Goal: Task Accomplishment & Management: Manage account settings

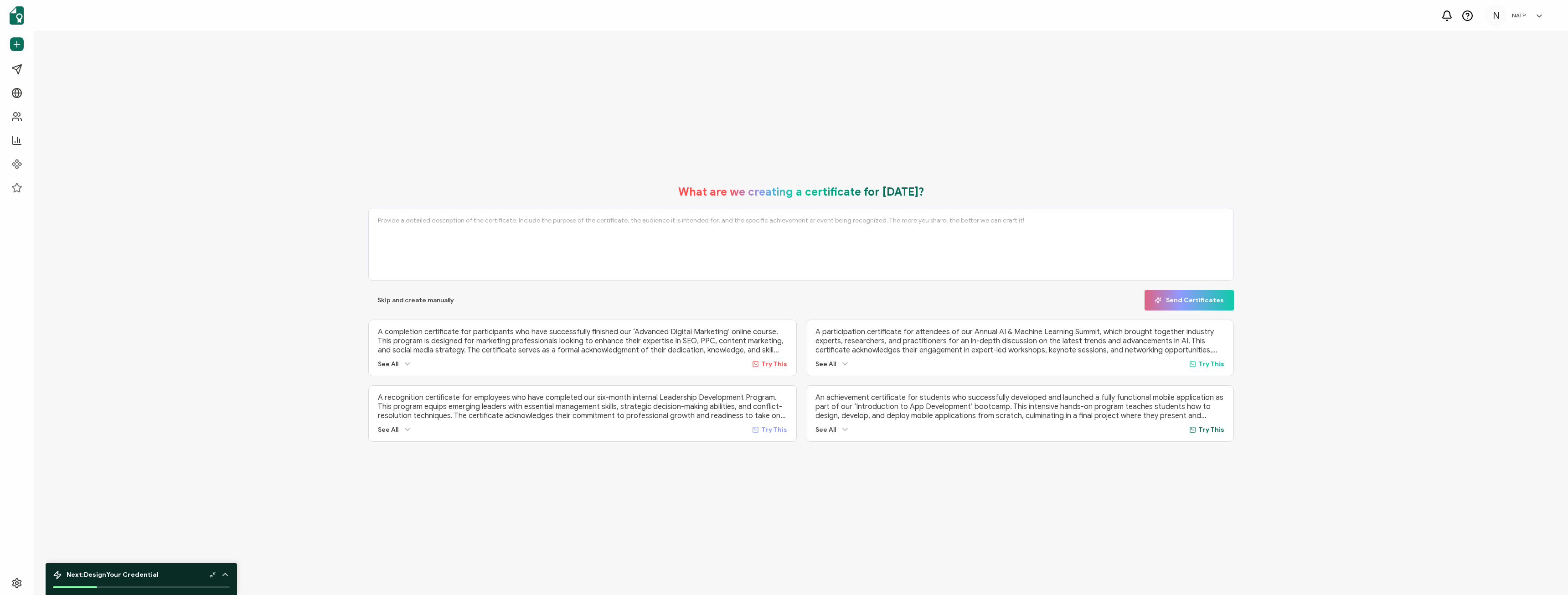
click at [1535, 21] on div "N NATP N Diagram [EMAIL_ADDRESS][DOMAIN_NAME] ID: 70652902 N NATP Create Organi…" at bounding box center [1516, 16] width 63 height 23
click at [1370, 250] on div "What are we creating a certificate for [DATE]? Skip and create manually Send Ce…" at bounding box center [800, 313] width 1488 height 275
drag, startPoint x: 1384, startPoint y: 98, endPoint x: 1457, endPoint y: 29, distance: 100.4
click at [1395, 89] on div "What are we creating a certificate for [DATE]? Skip and create manually Send Ce…" at bounding box center [801, 313] width 1534 height 563
click at [1532, 9] on div "N NATP N Diagram [EMAIL_ADDRESS][DOMAIN_NAME] ID: 70652902 N NATP Create Organi…" at bounding box center [1516, 16] width 63 height 23
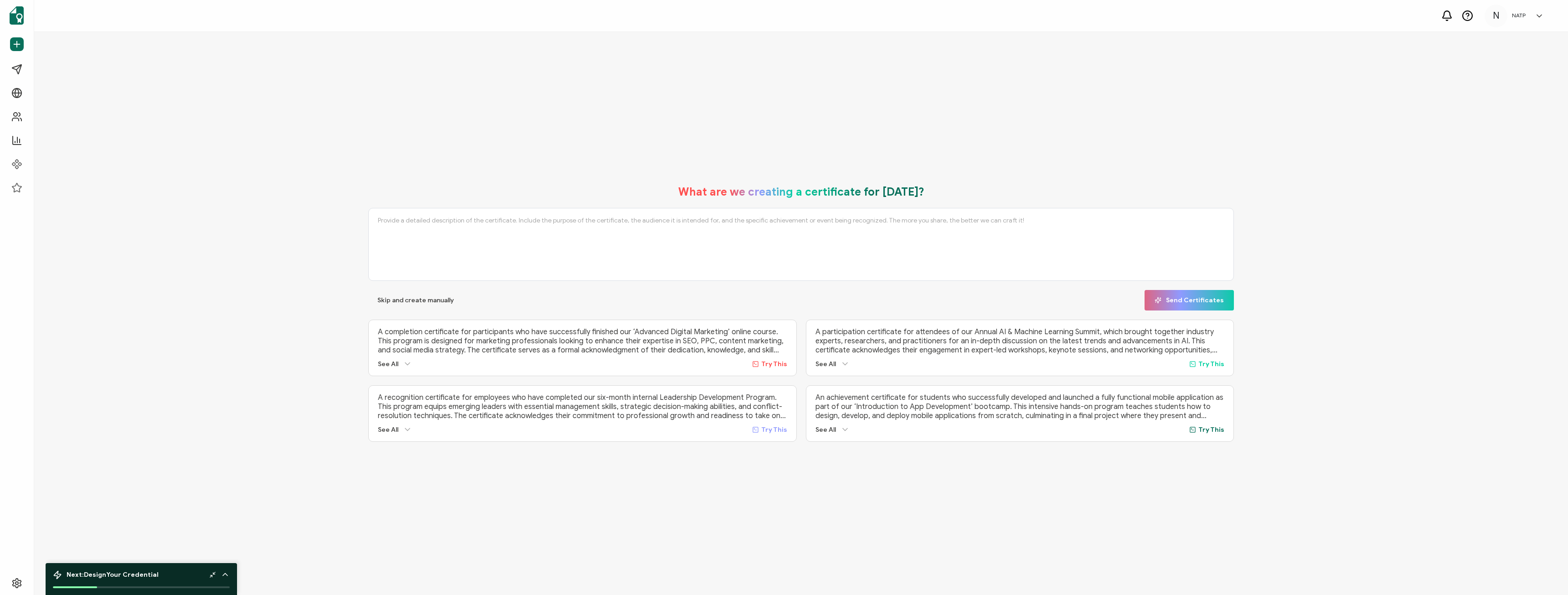
click at [1183, 211] on textarea at bounding box center [800, 244] width 866 height 73
click at [1473, 123] on div "What are we creating a certificate for [DATE]? Skip and create manually Send Ce…" at bounding box center [801, 313] width 1534 height 563
click at [1543, 10] on div "N NATP N Diagram [EMAIL_ADDRESS][DOMAIN_NAME] ID: 70652902 N NATP Create Organi…" at bounding box center [1516, 16] width 63 height 23
click at [1507, 172] on link "Organization Settings" at bounding box center [1506, 180] width 60 height 16
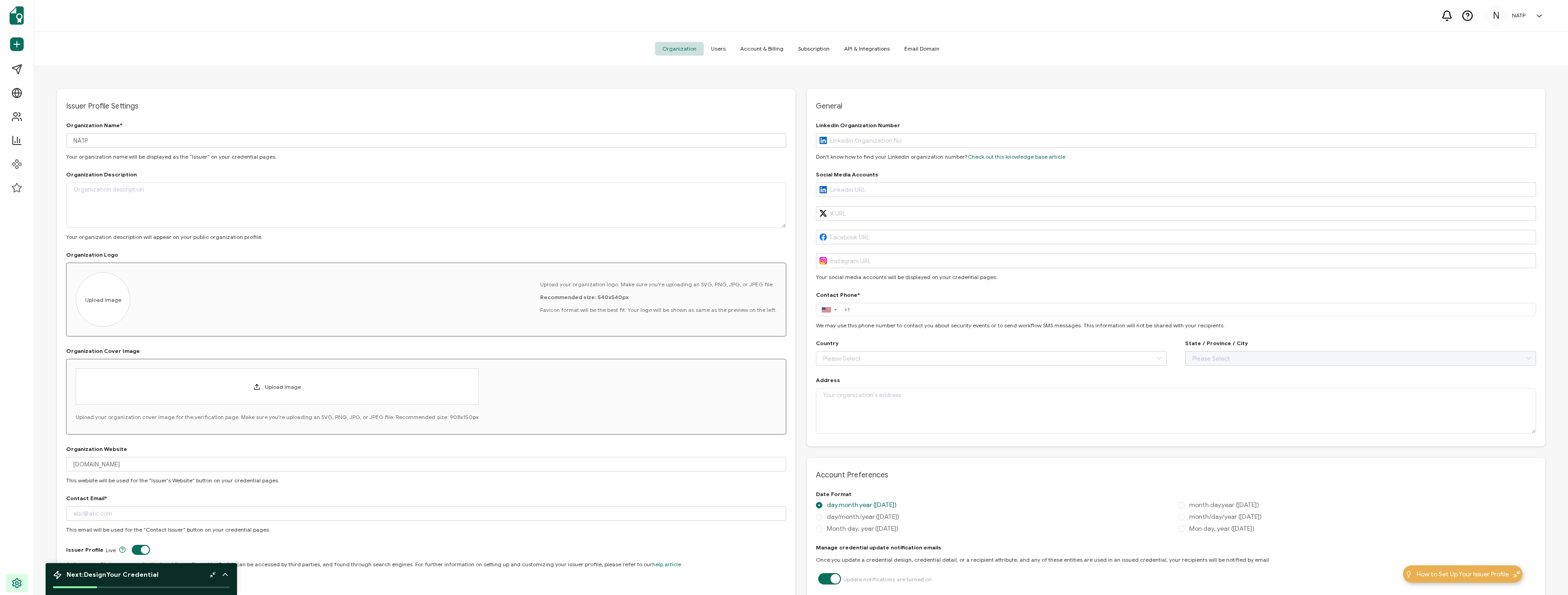
click at [725, 48] on span "Users" at bounding box center [719, 49] width 29 height 13
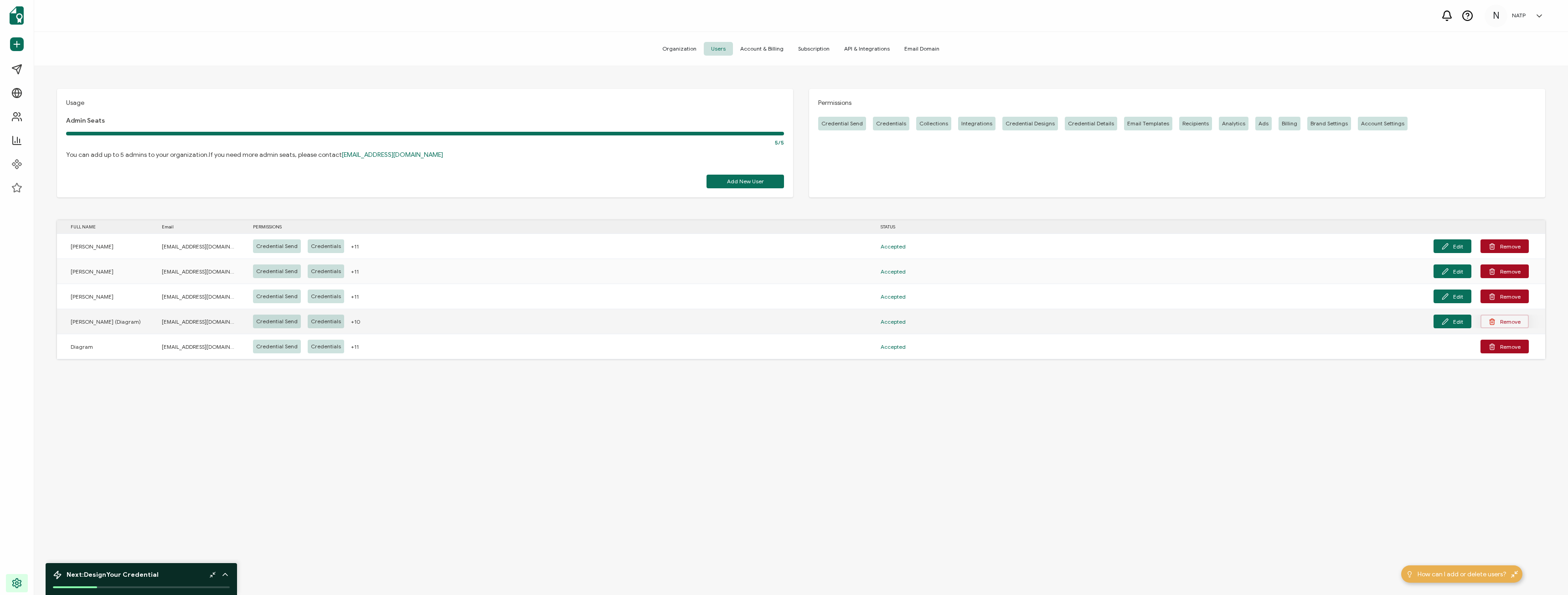
click at [1504, 322] on button "Remove" at bounding box center [1505, 321] width 48 height 13
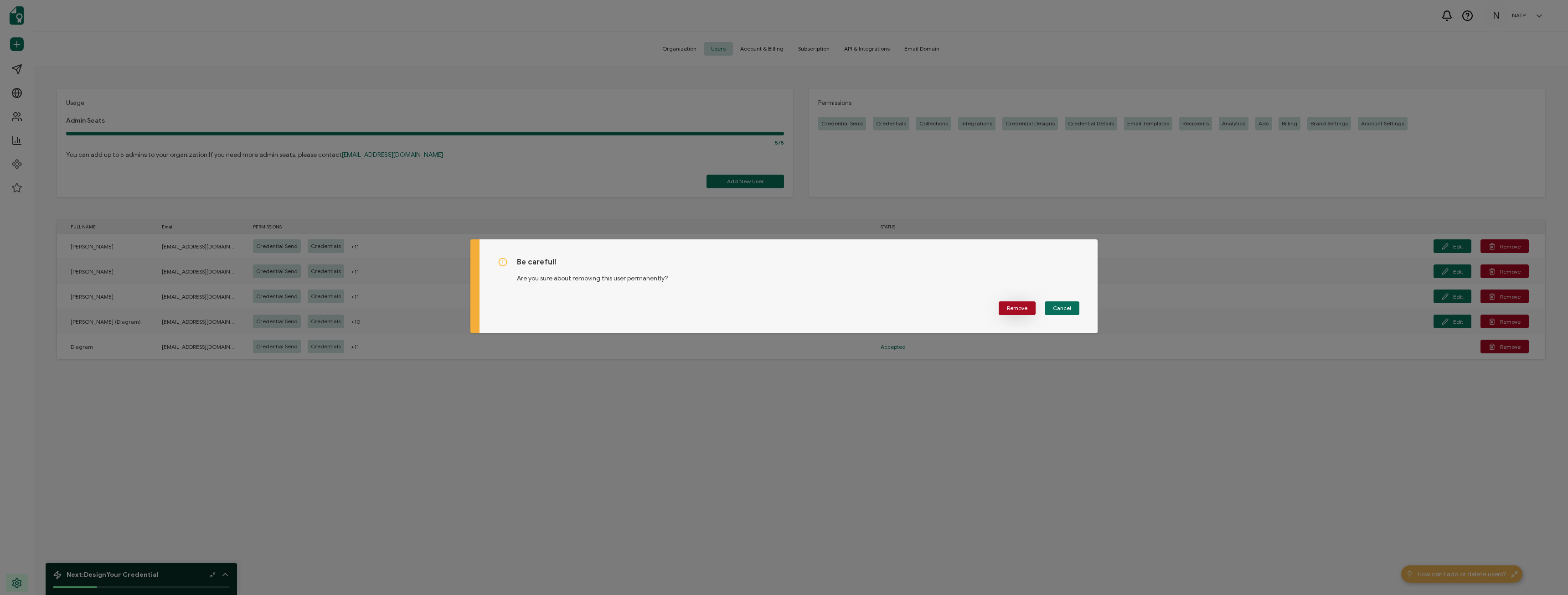
click at [1013, 307] on span "Remove" at bounding box center [1017, 309] width 20 height 6
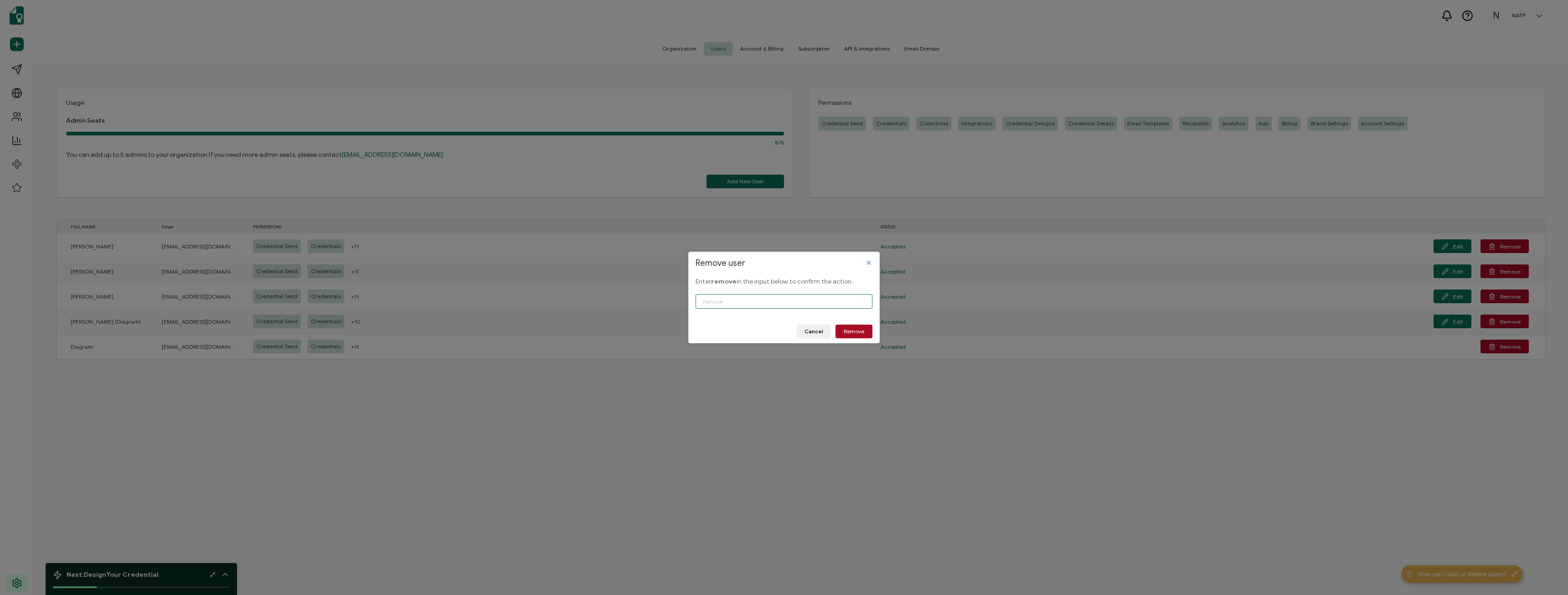
click at [786, 304] on input "Remove user" at bounding box center [784, 301] width 177 height 14
type input "remove"
click at [864, 333] on span "Remove" at bounding box center [853, 332] width 20 height 6
